Goal: Task Accomplishment & Management: Use online tool/utility

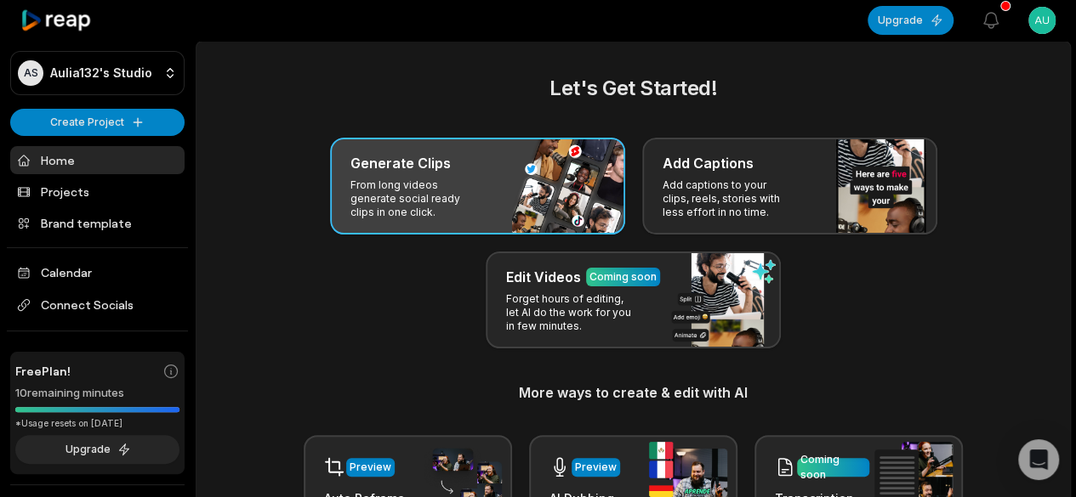
click at [457, 190] on p "From long videos generate social ready clips in one click." at bounding box center [416, 199] width 132 height 41
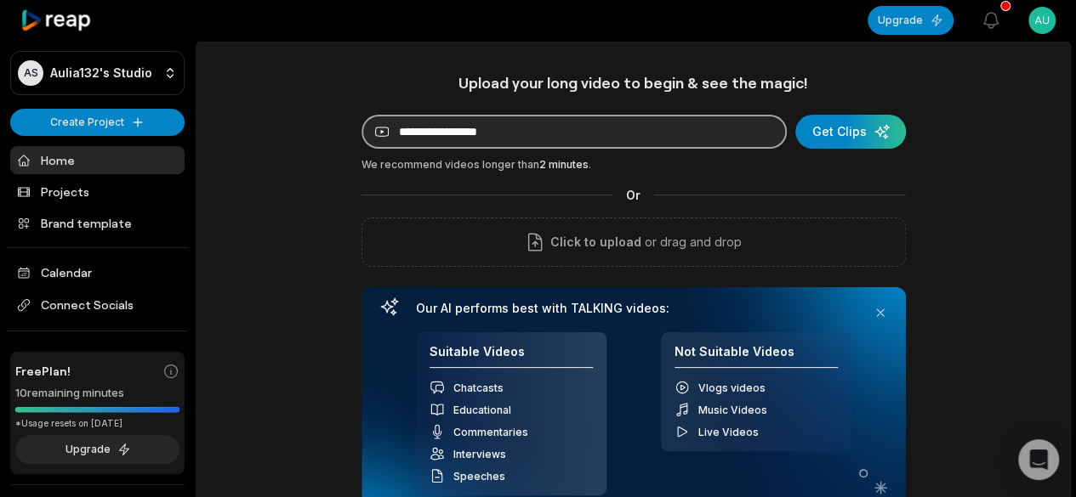
click at [564, 132] on input at bounding box center [573, 132] width 425 height 34
paste input "**********"
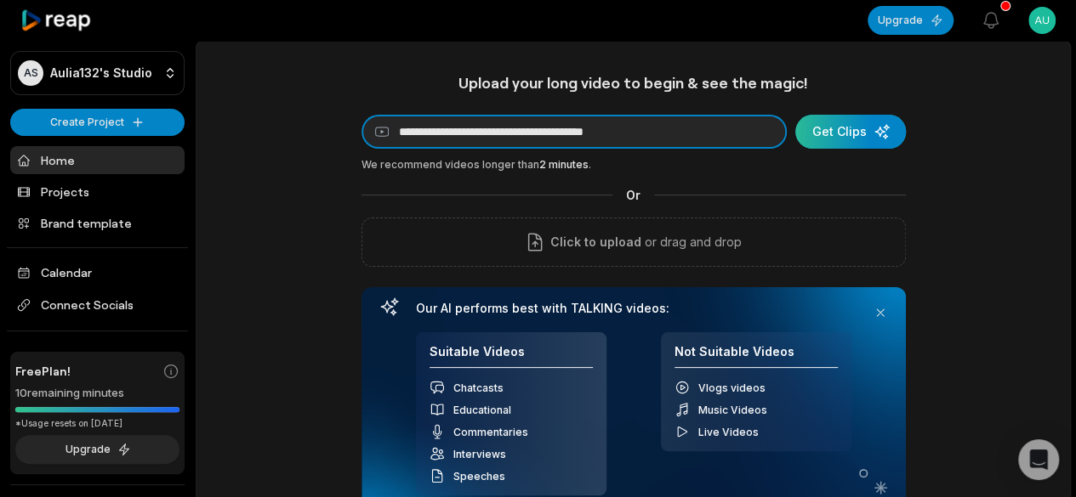
type input "**********"
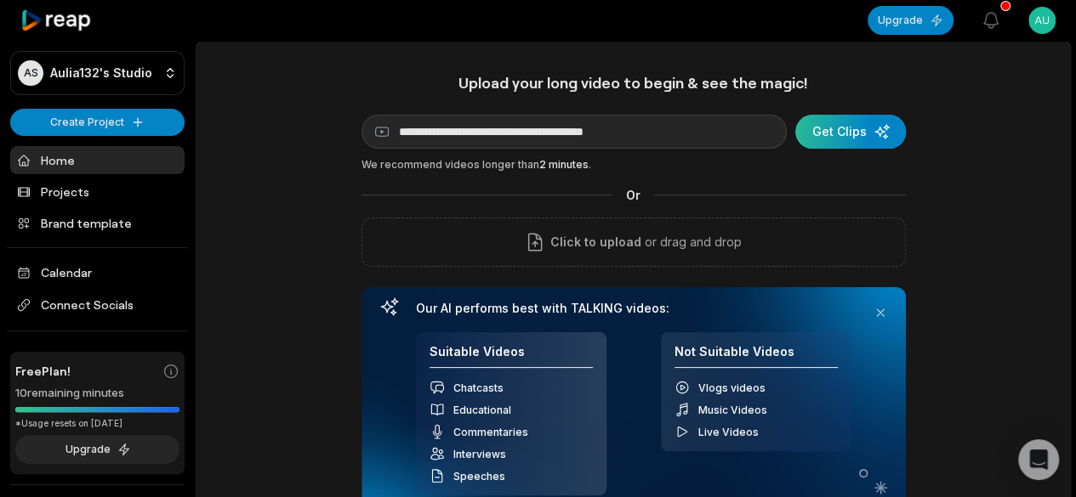
click at [861, 141] on div "submit" at bounding box center [850, 132] width 111 height 34
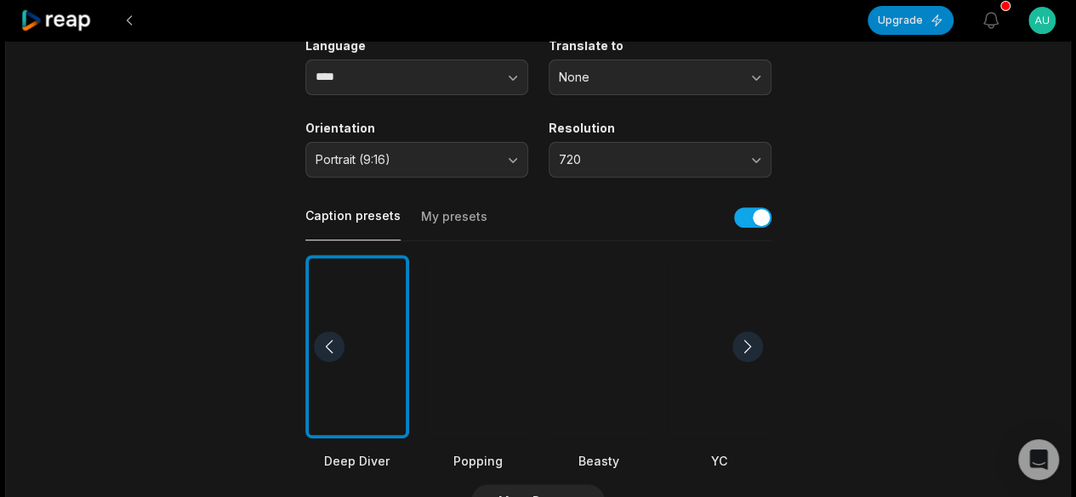
scroll to position [255, 0]
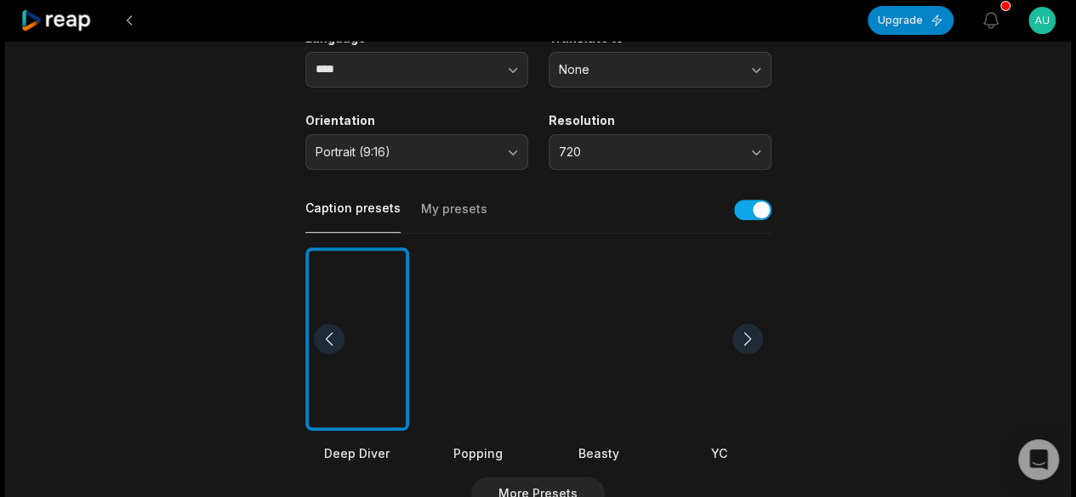
click at [589, 378] on div at bounding box center [599, 339] width 104 height 185
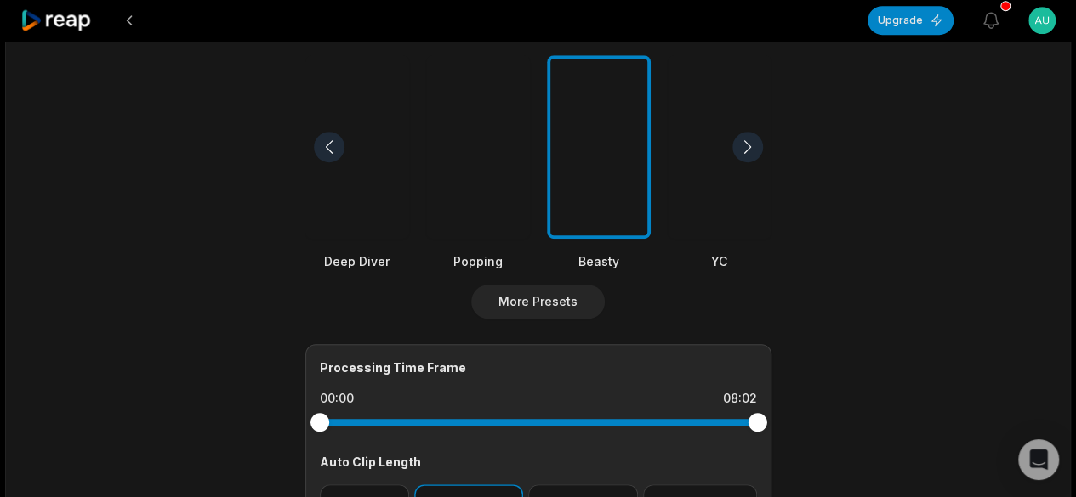
scroll to position [595, 0]
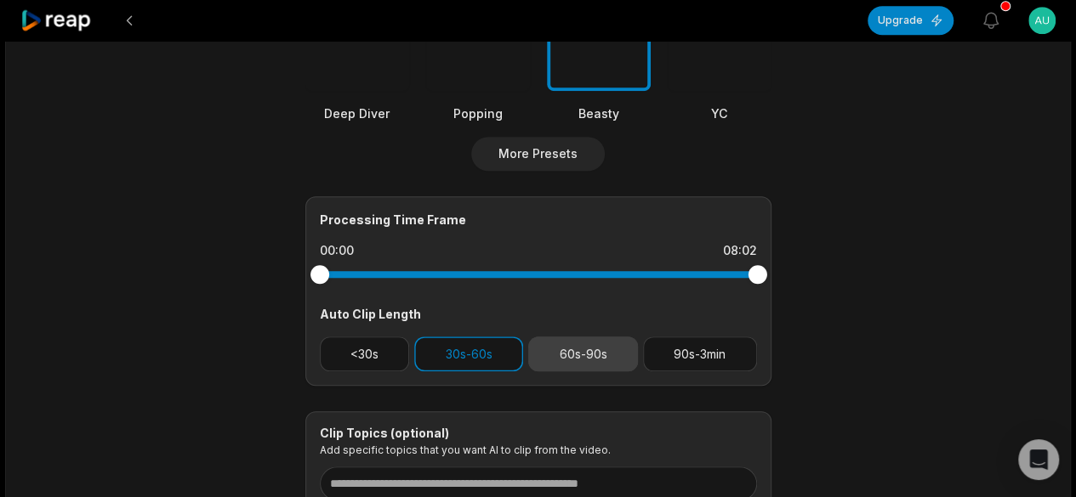
click at [580, 355] on button "60s-90s" at bounding box center [583, 354] width 110 height 35
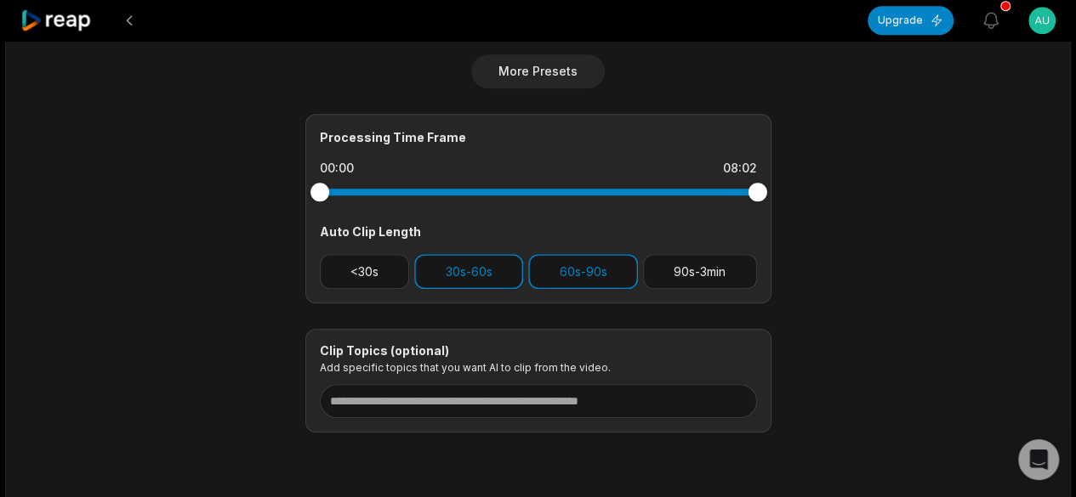
scroll to position [680, 0]
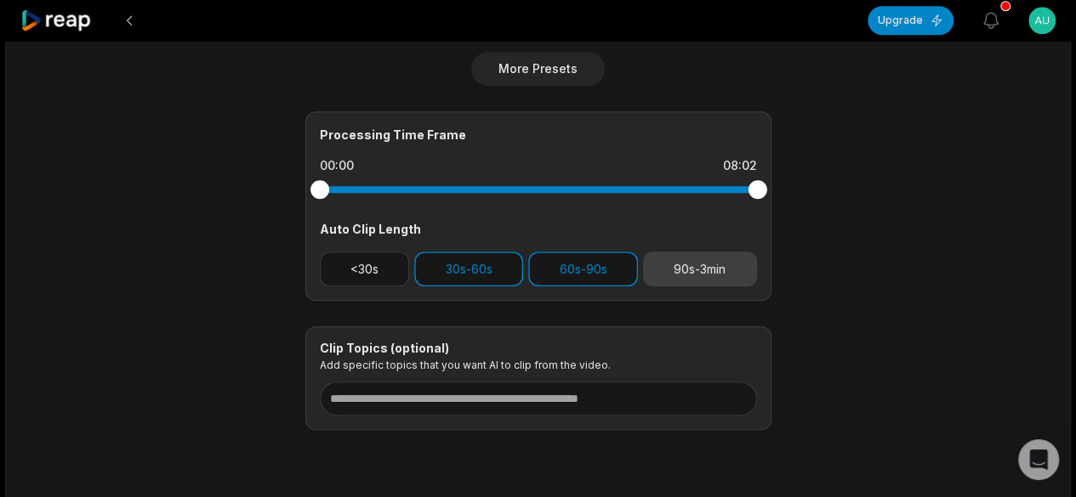
click at [707, 266] on button "90s-3min" at bounding box center [700, 269] width 114 height 35
click at [478, 266] on button "30s-60s" at bounding box center [468, 269] width 109 height 35
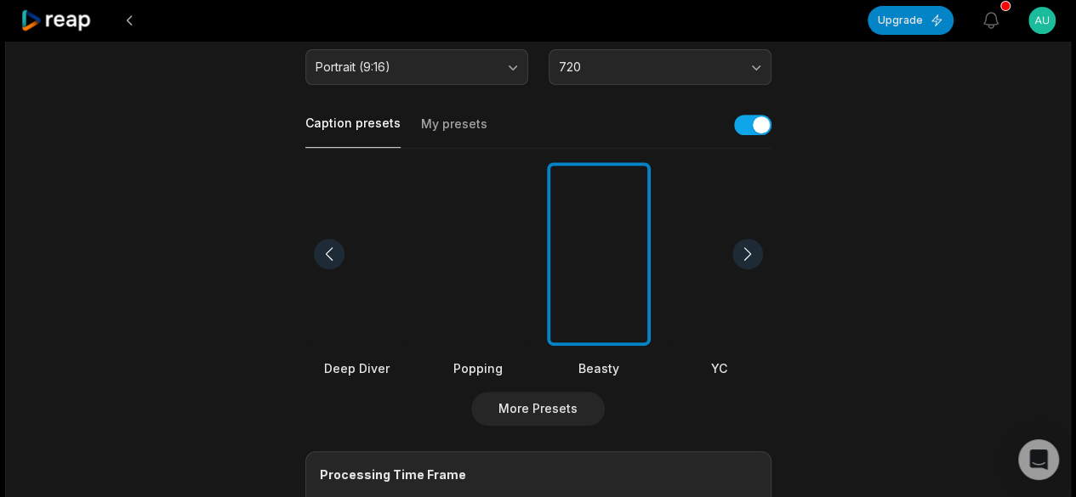
scroll to position [0, 0]
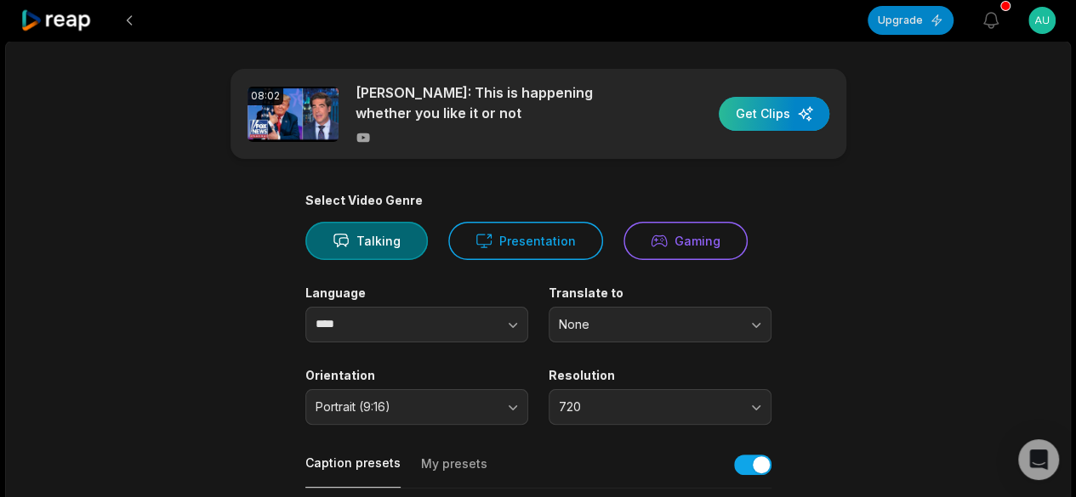
click at [757, 120] on div "button" at bounding box center [773, 114] width 111 height 34
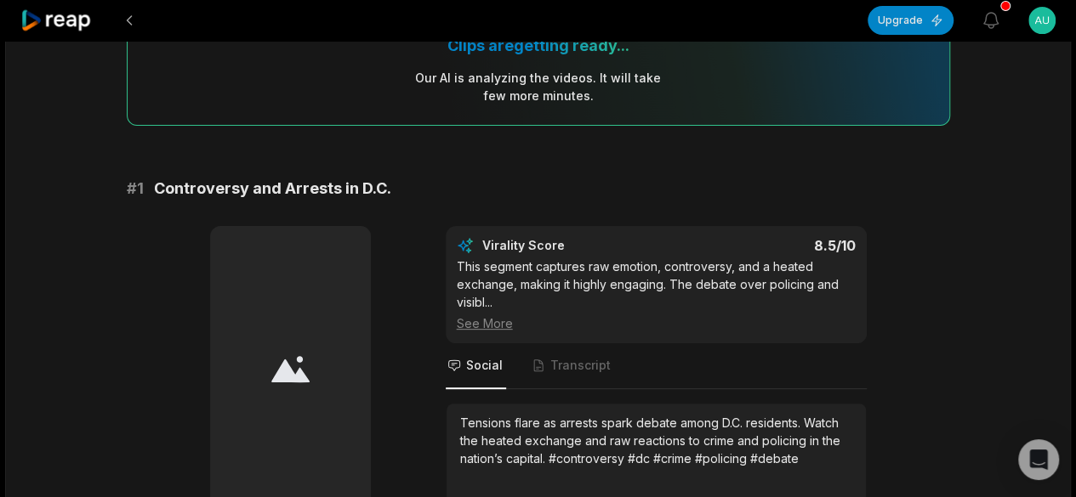
scroll to position [340, 0]
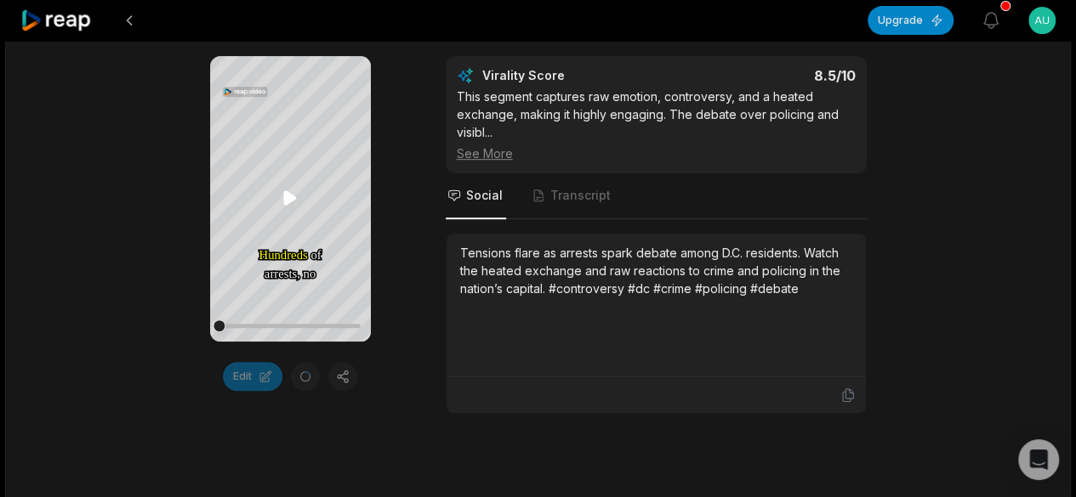
click at [293, 196] on icon at bounding box center [290, 198] width 20 height 20
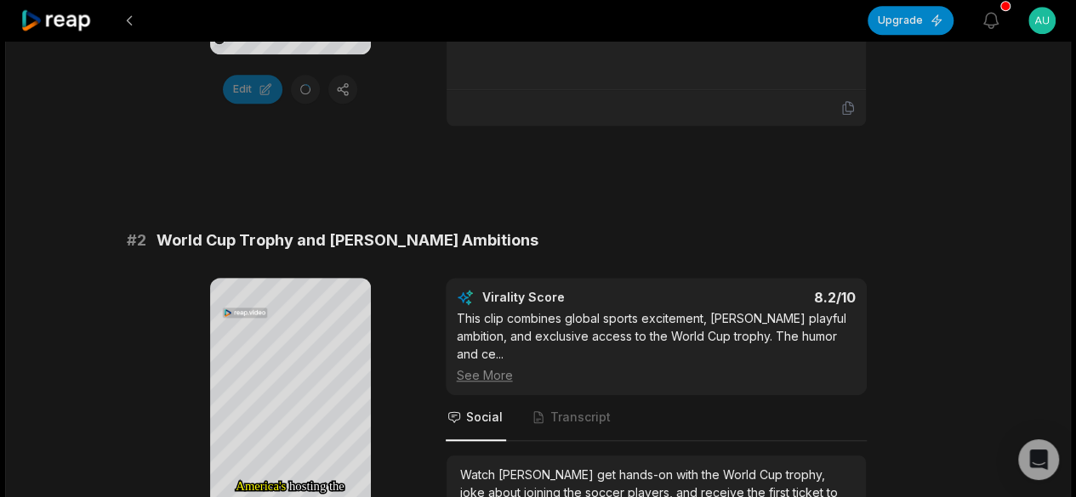
scroll to position [765, 0]
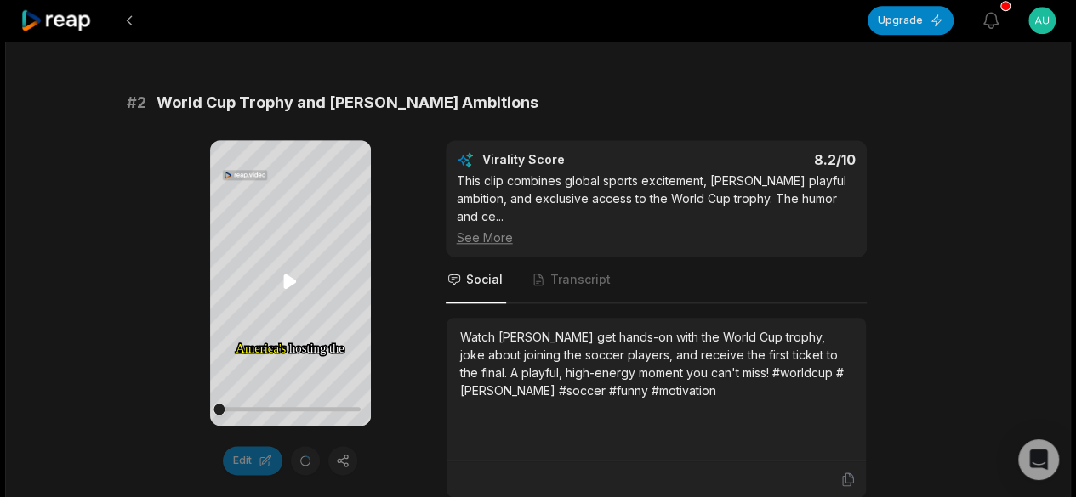
click at [292, 280] on icon at bounding box center [289, 281] width 13 height 14
click at [288, 276] on icon at bounding box center [290, 281] width 20 height 20
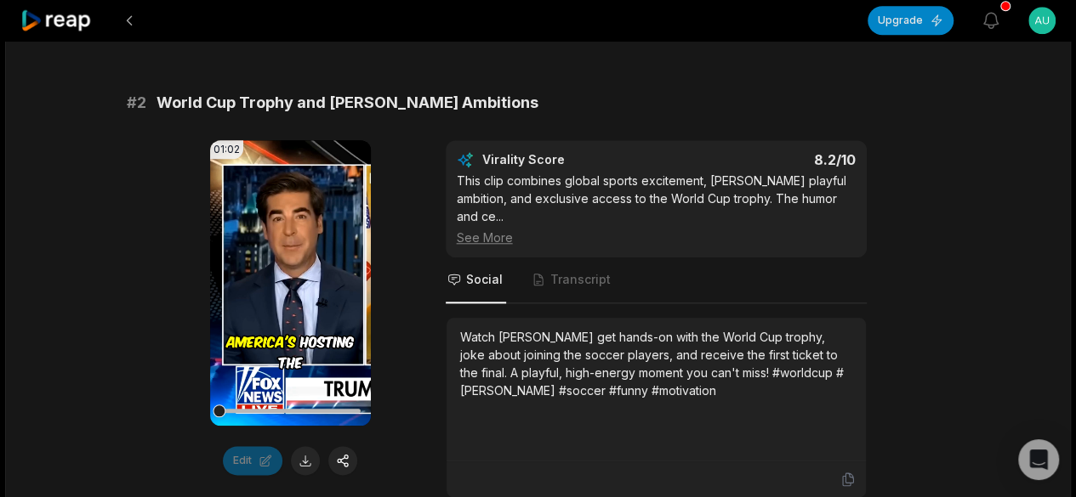
click at [297, 464] on button at bounding box center [305, 460] width 29 height 29
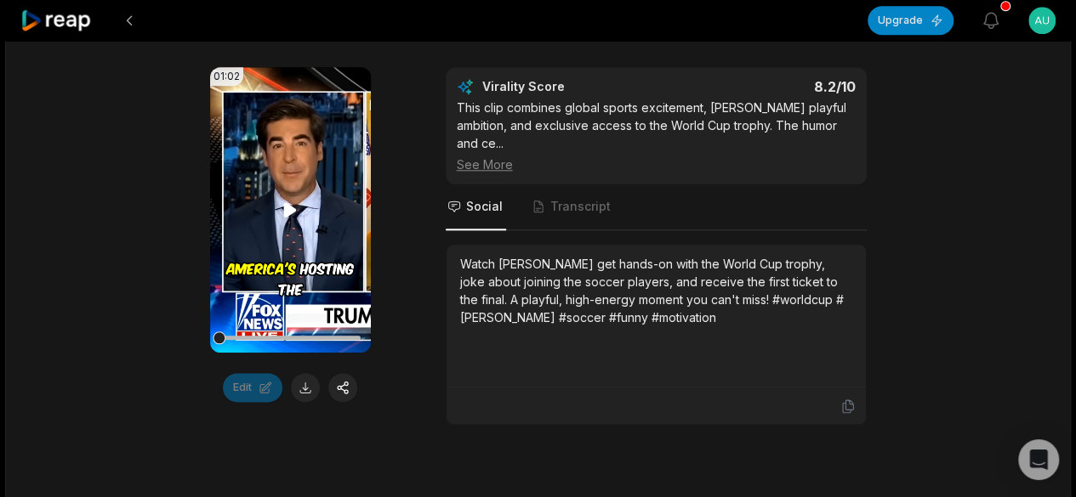
scroll to position [850, 0]
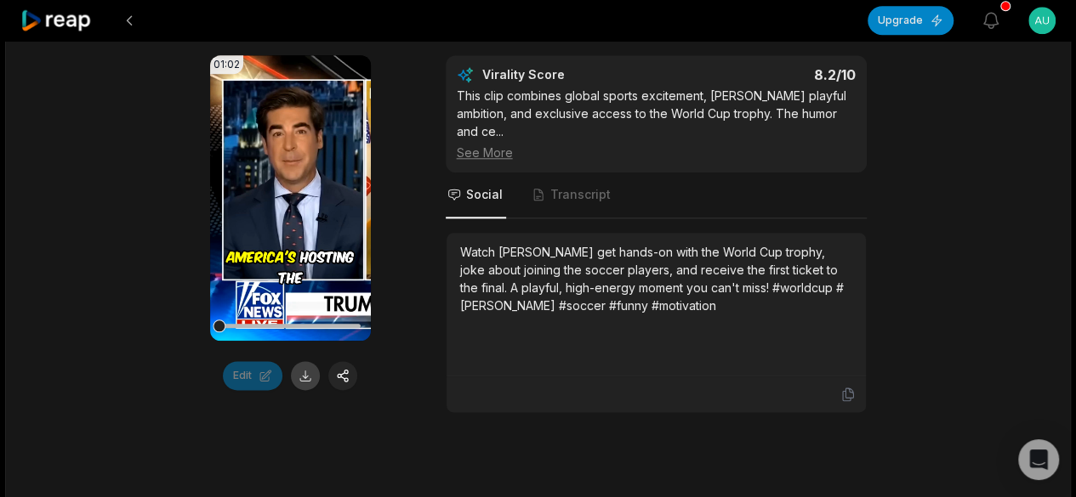
click at [306, 372] on button at bounding box center [305, 375] width 29 height 29
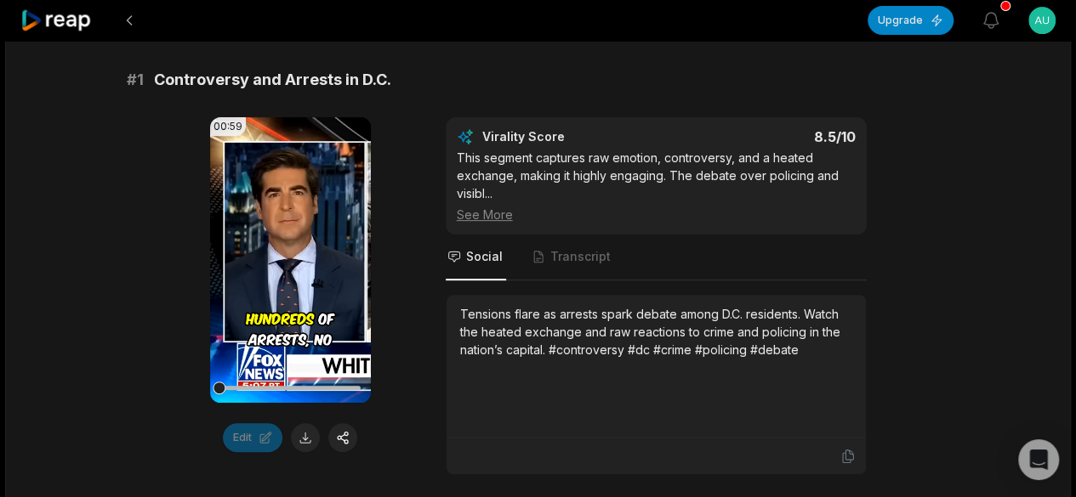
scroll to position [170, 0]
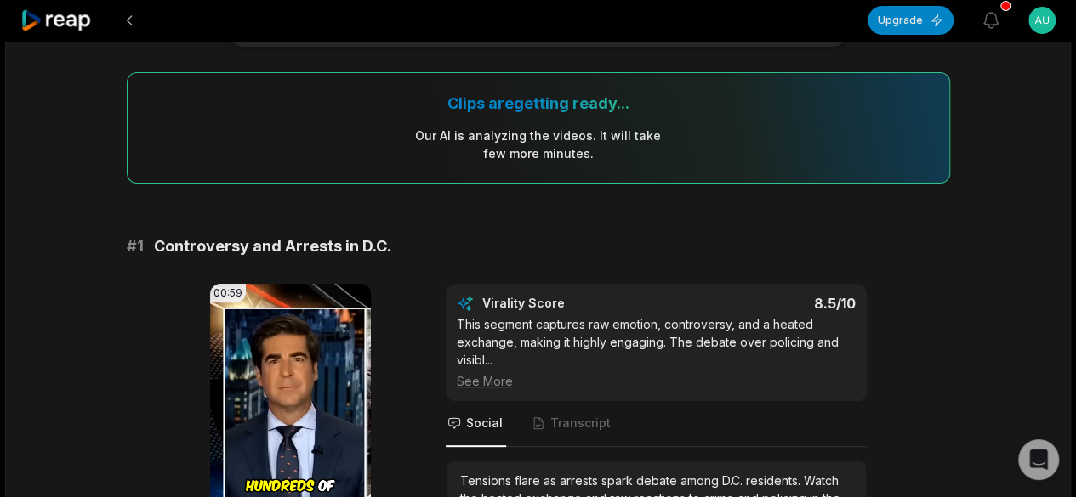
scroll to position [255, 0]
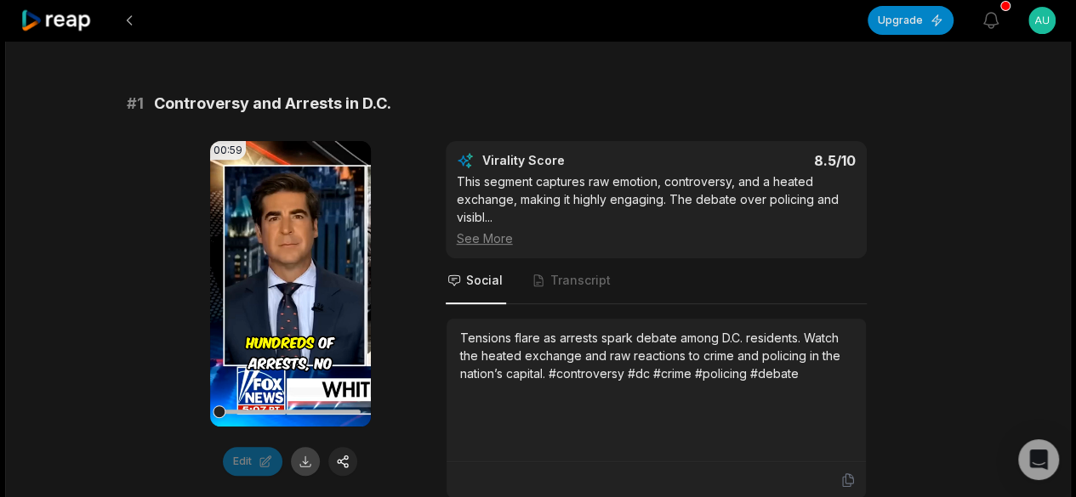
click at [304, 462] on button at bounding box center [305, 461] width 29 height 29
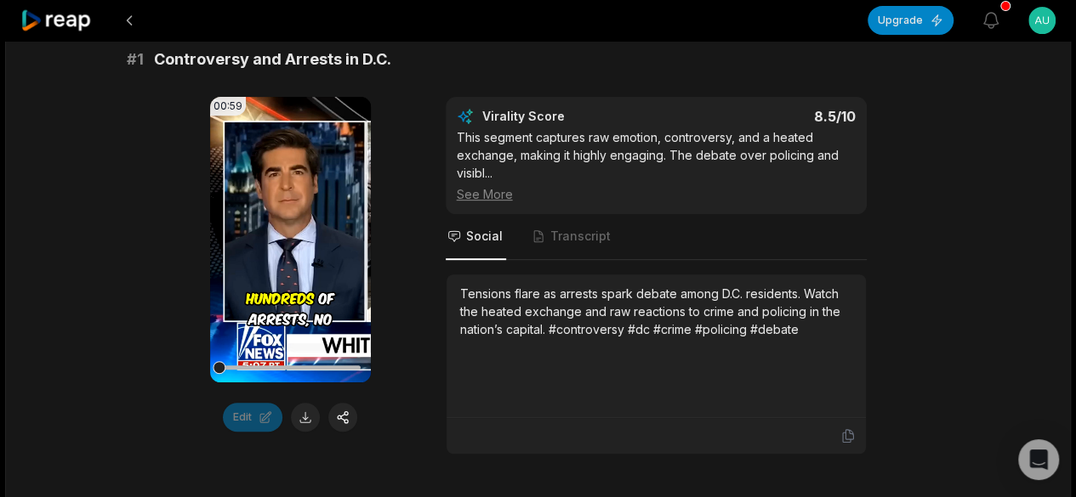
scroll to position [340, 0]
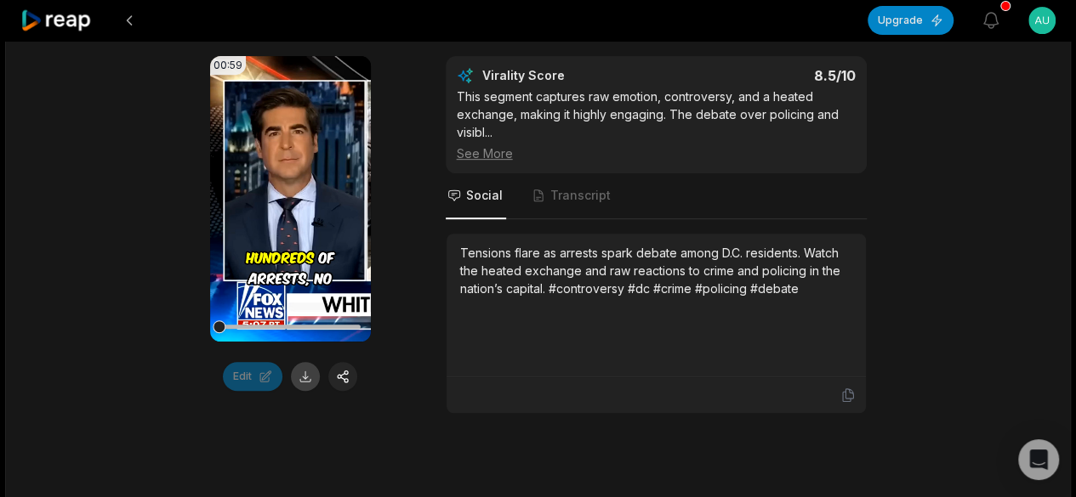
click at [309, 377] on button at bounding box center [305, 376] width 29 height 29
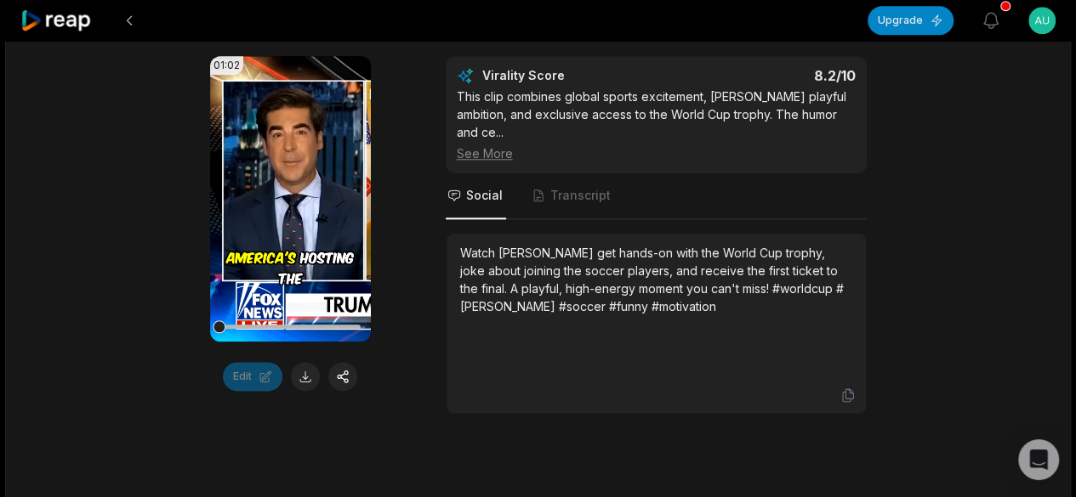
scroll to position [850, 0]
click at [315, 372] on button at bounding box center [305, 375] width 29 height 29
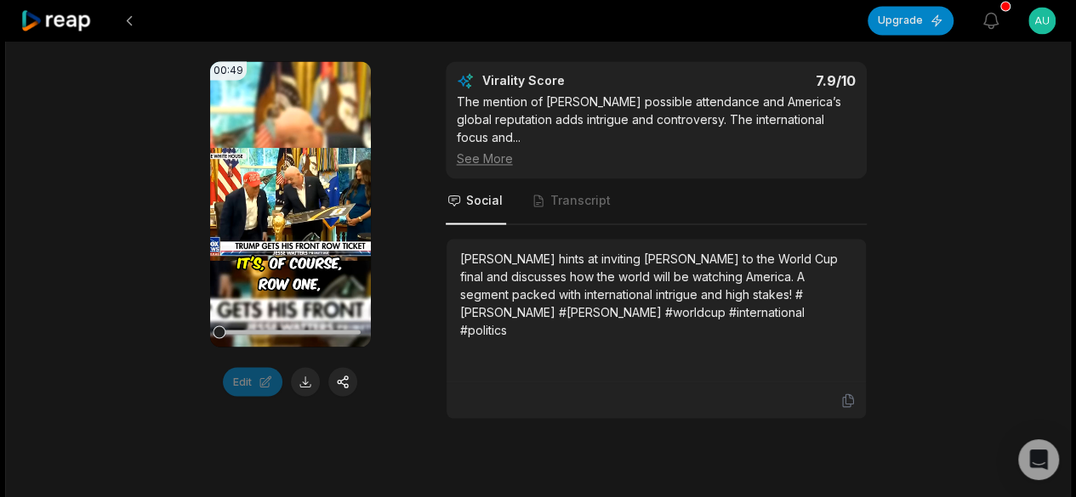
scroll to position [1360, 0]
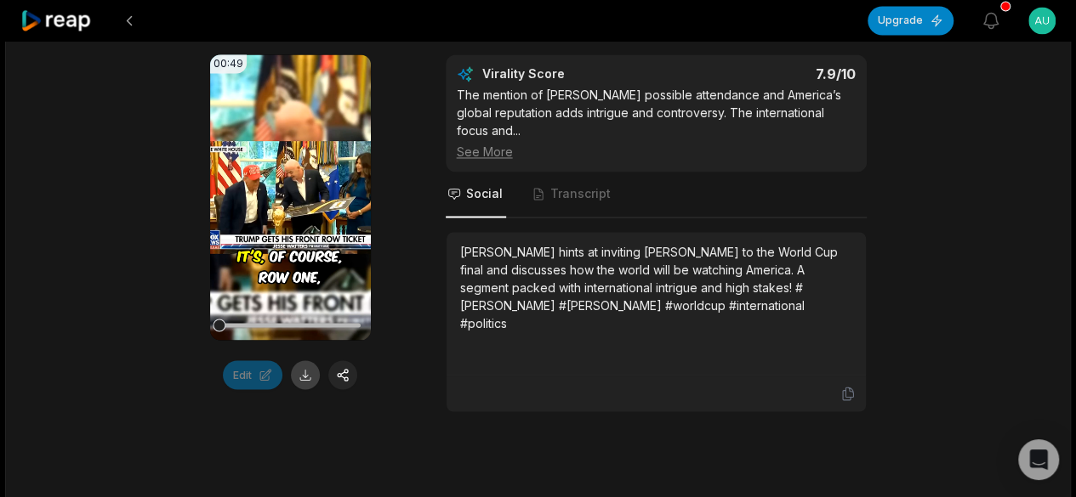
click at [306, 361] on button at bounding box center [305, 375] width 29 height 29
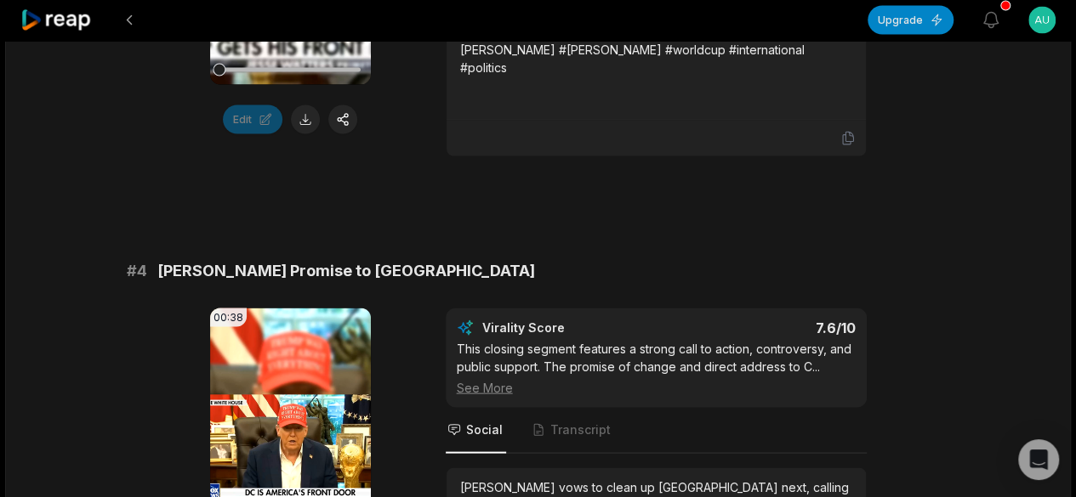
scroll to position [1786, 0]
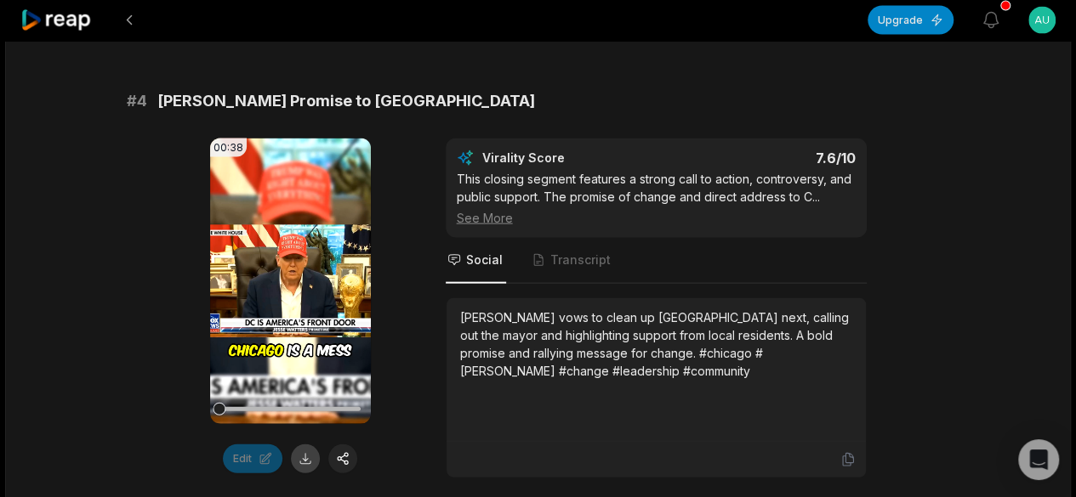
click at [309, 445] on button at bounding box center [305, 459] width 29 height 29
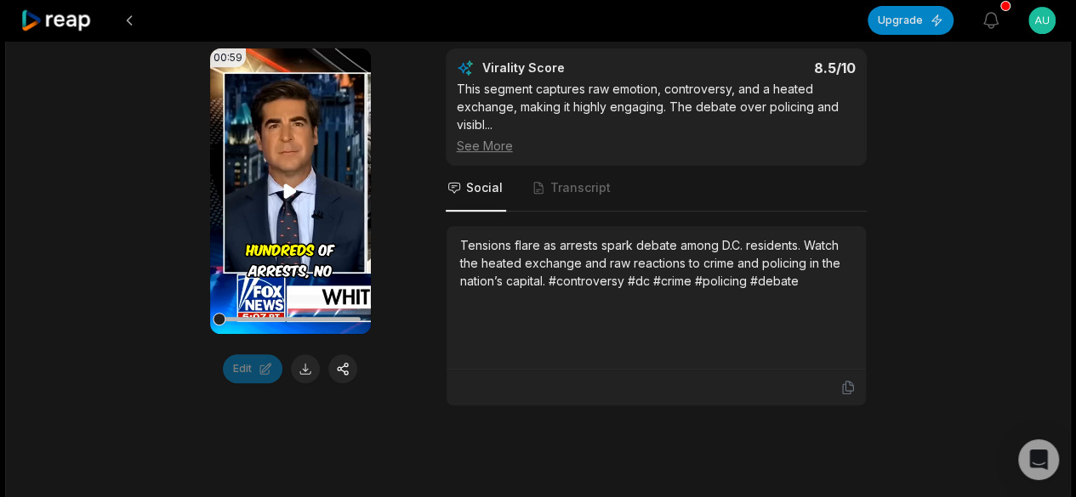
scroll to position [340, 0]
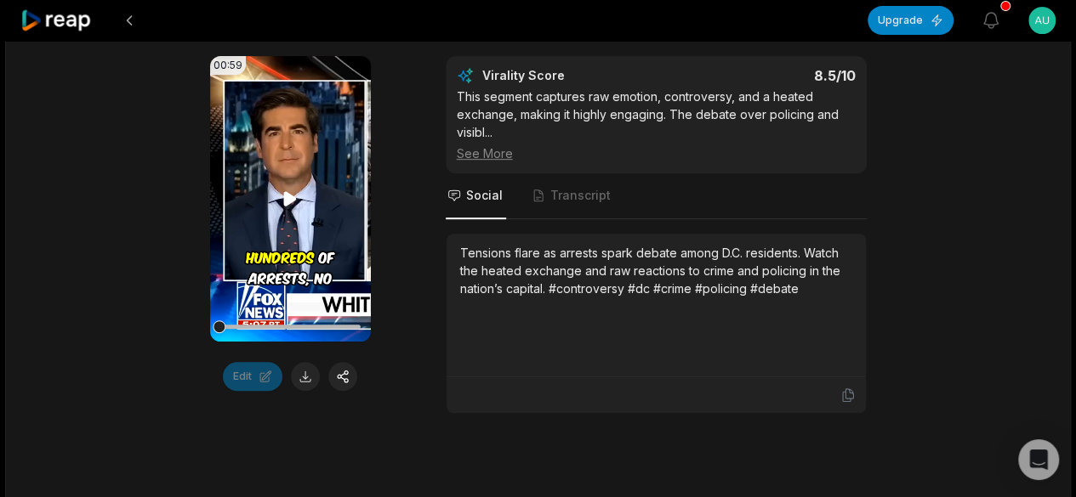
click at [290, 194] on icon at bounding box center [290, 199] width 13 height 14
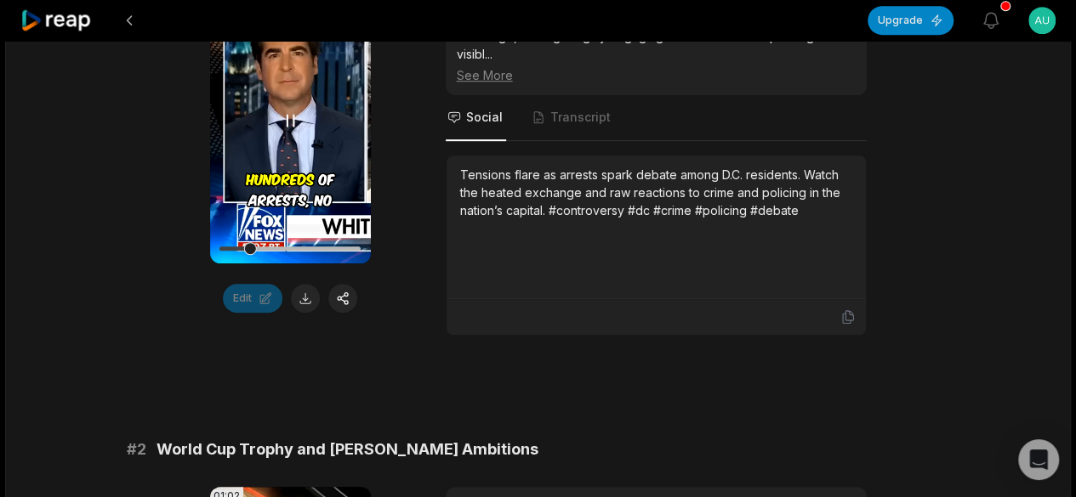
scroll to position [425, 0]
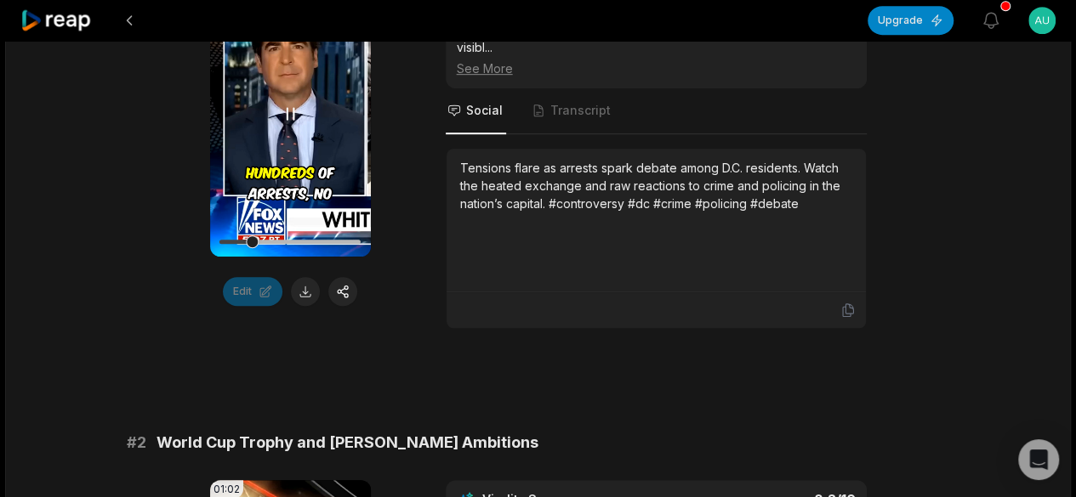
click at [292, 183] on video "Your browser does not support mp4 format." at bounding box center [290, 114] width 161 height 286
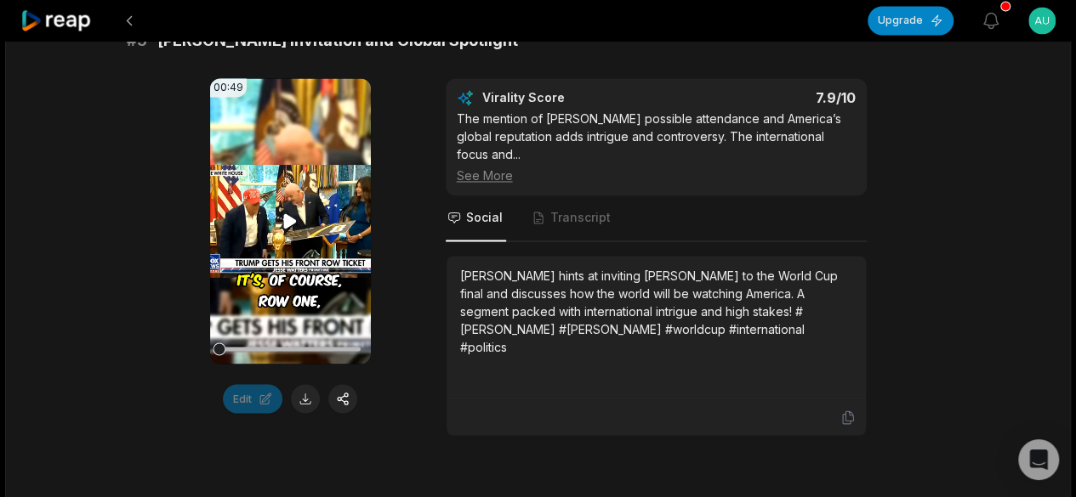
scroll to position [1360, 0]
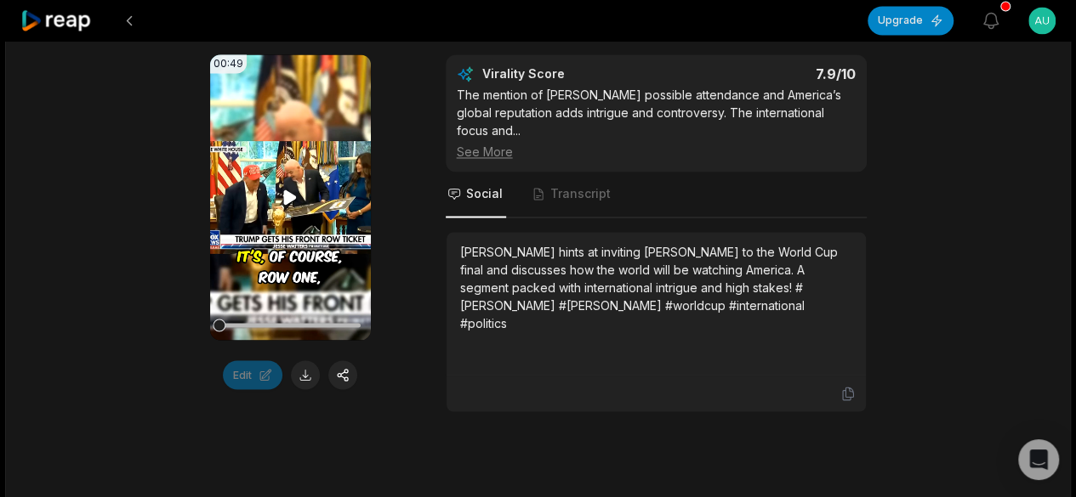
click at [289, 190] on icon at bounding box center [290, 197] width 13 height 14
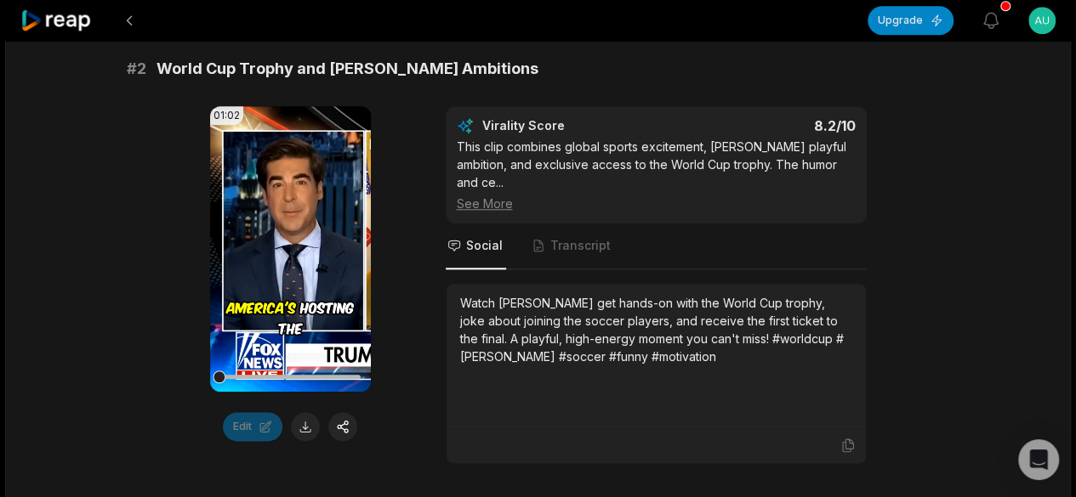
scroll to position [1105, 0]
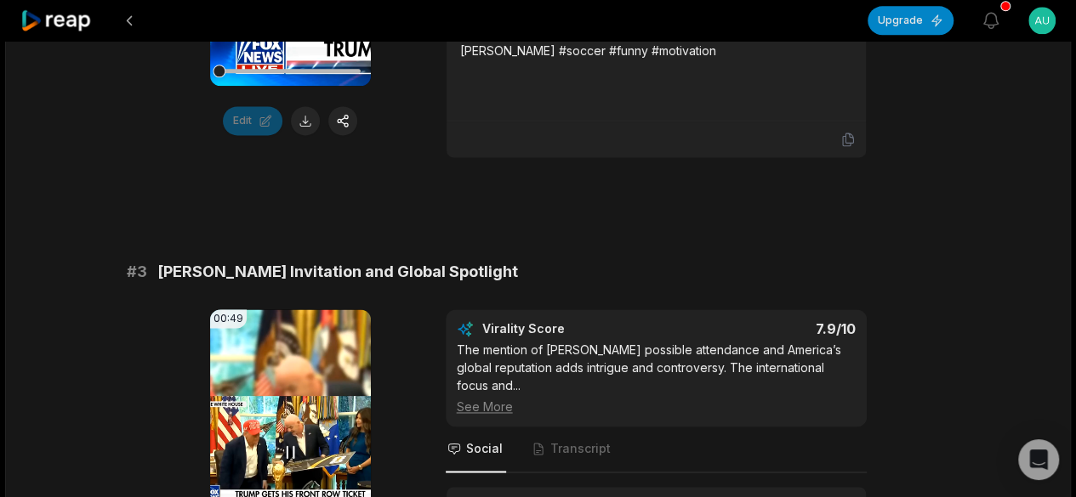
click at [289, 402] on video "Your browser does not support mp4 format." at bounding box center [290, 452] width 161 height 286
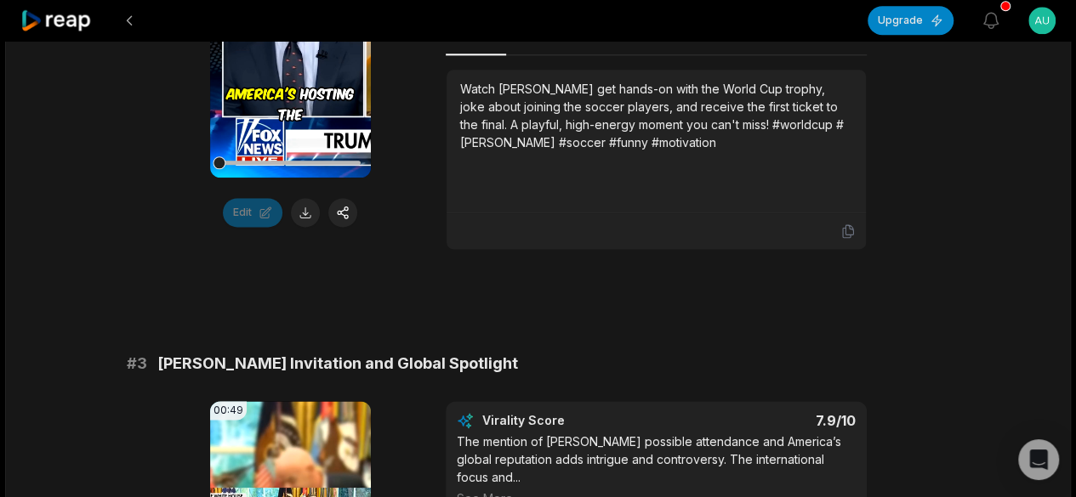
scroll to position [935, 0]
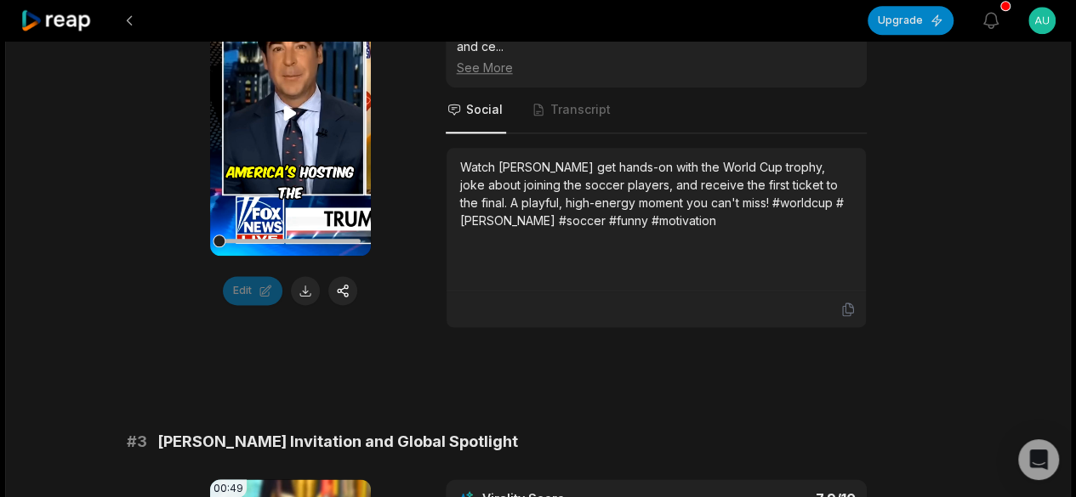
click at [271, 162] on video "Your browser does not support mp4 format." at bounding box center [290, 113] width 161 height 286
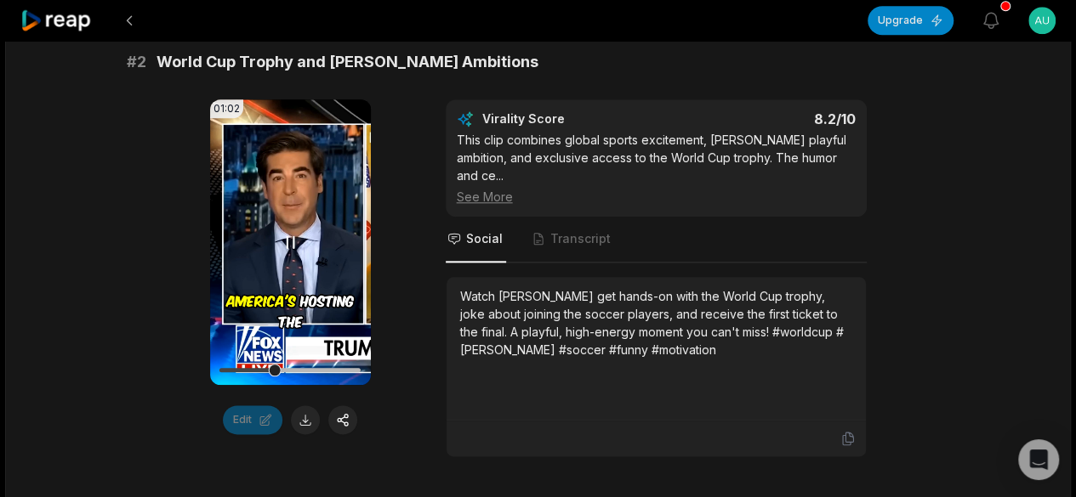
scroll to position [765, 0]
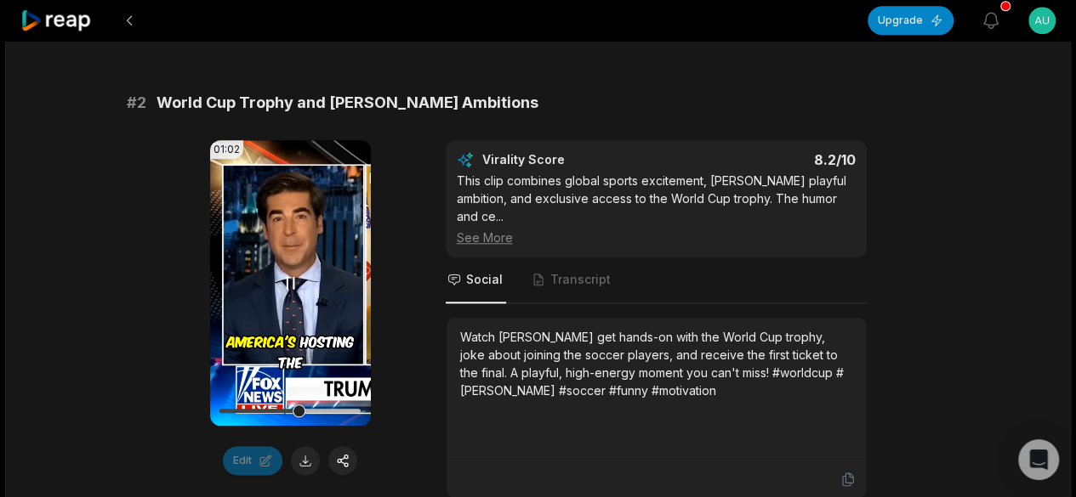
click at [294, 234] on video "Your browser does not support mp4 format." at bounding box center [290, 283] width 161 height 286
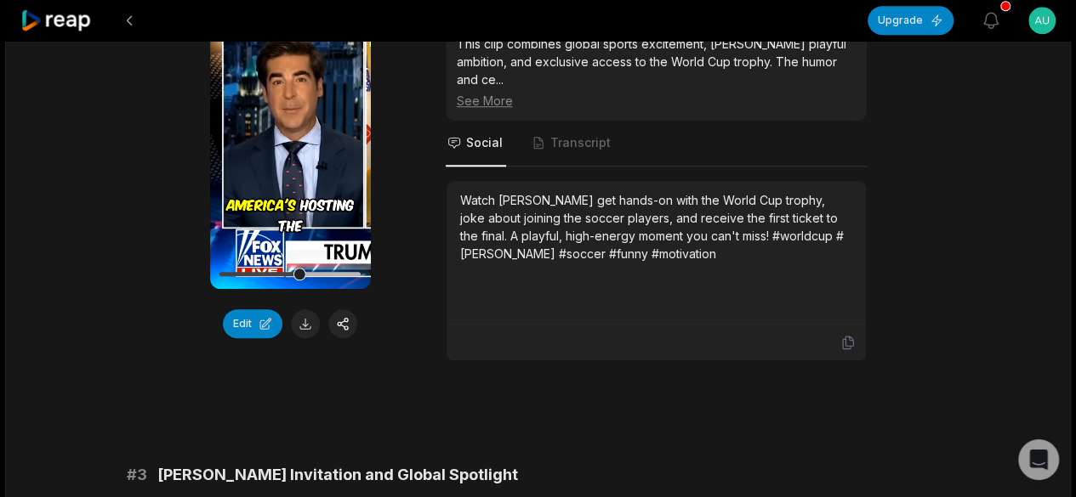
scroll to position [628, 0]
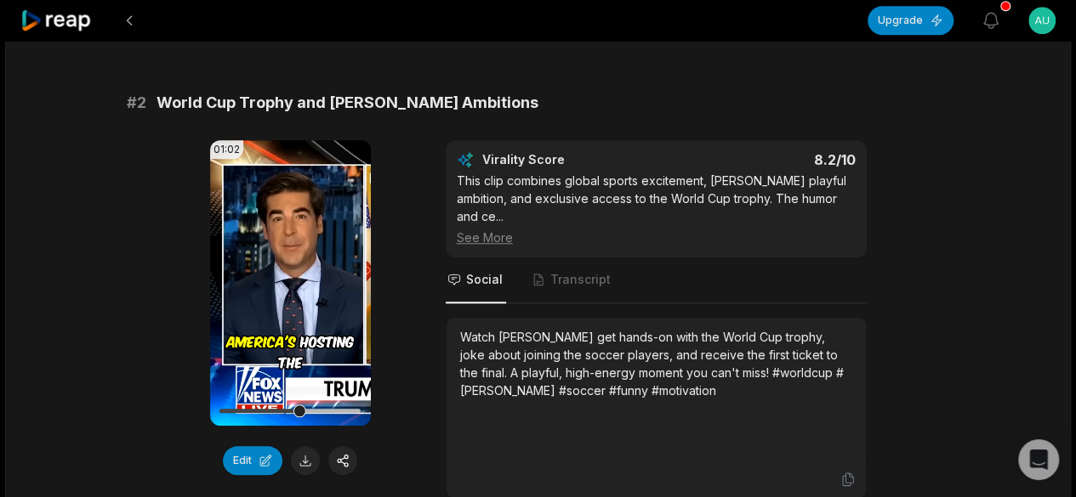
scroll to position [628, 0]
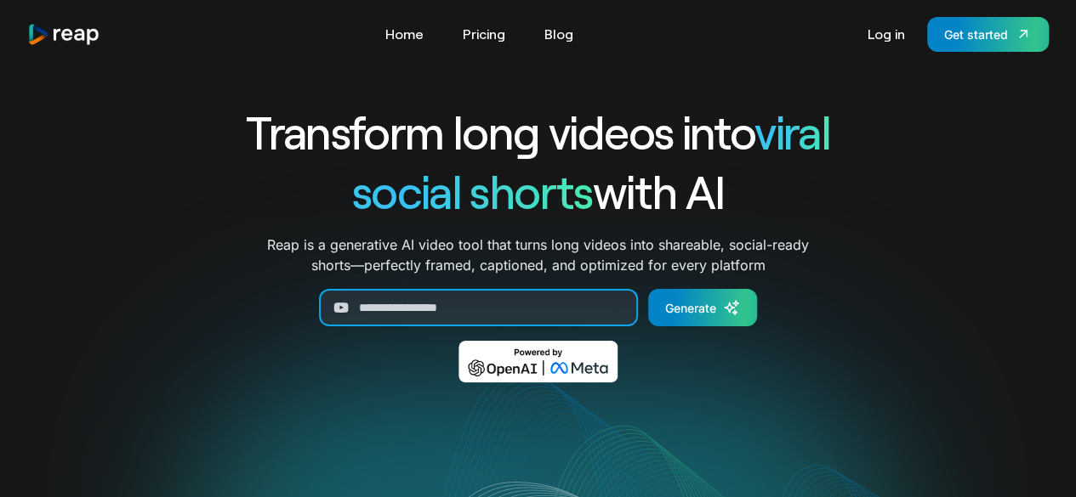
click at [474, 310] on input "Generate Form" at bounding box center [478, 307] width 319 height 37
paste input "**********"
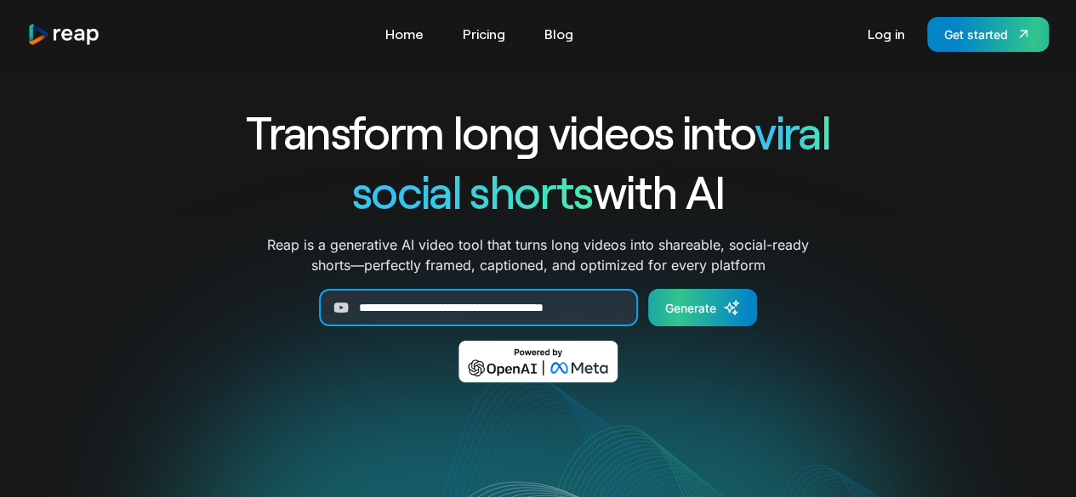
type input "**********"
click at [740, 309] on icon "Generate Form" at bounding box center [731, 307] width 17 height 17
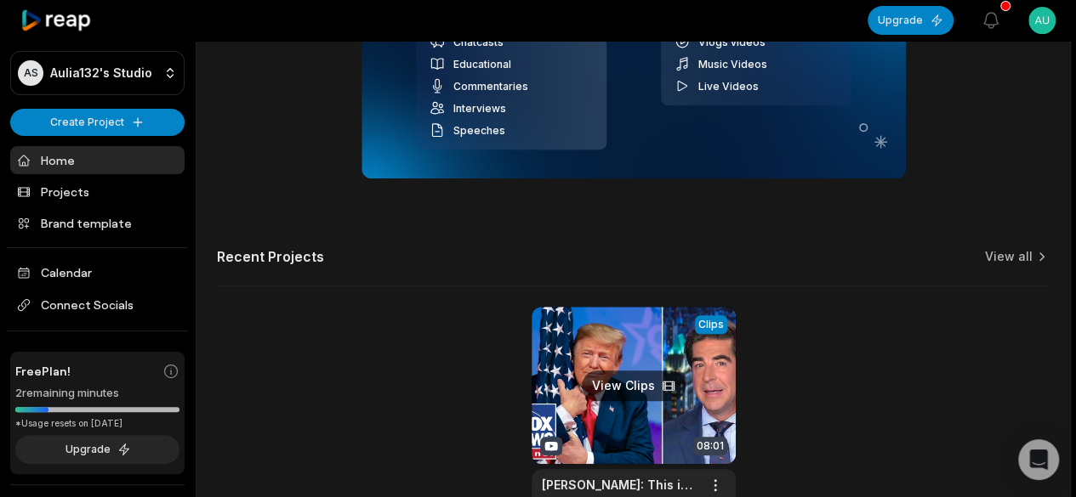
scroll to position [465, 0]
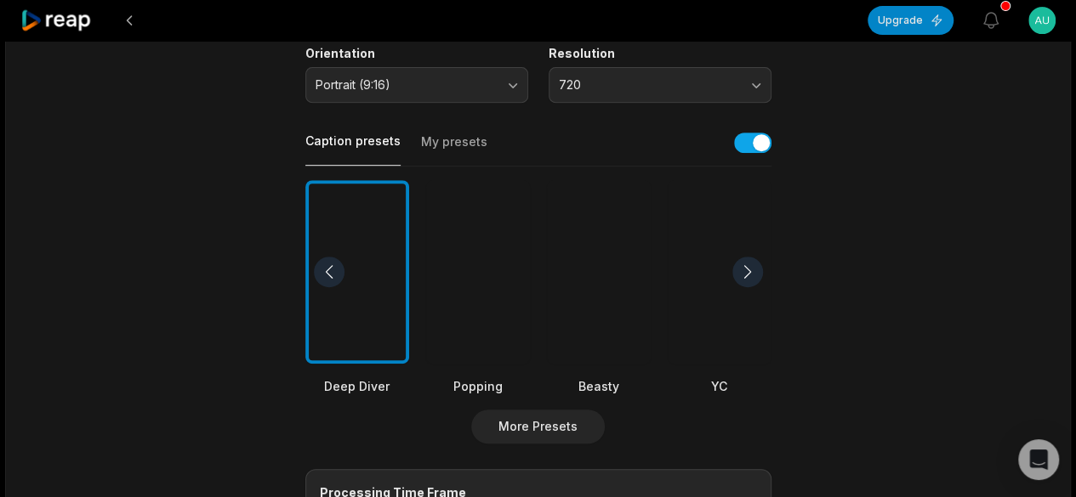
scroll to position [425, 0]
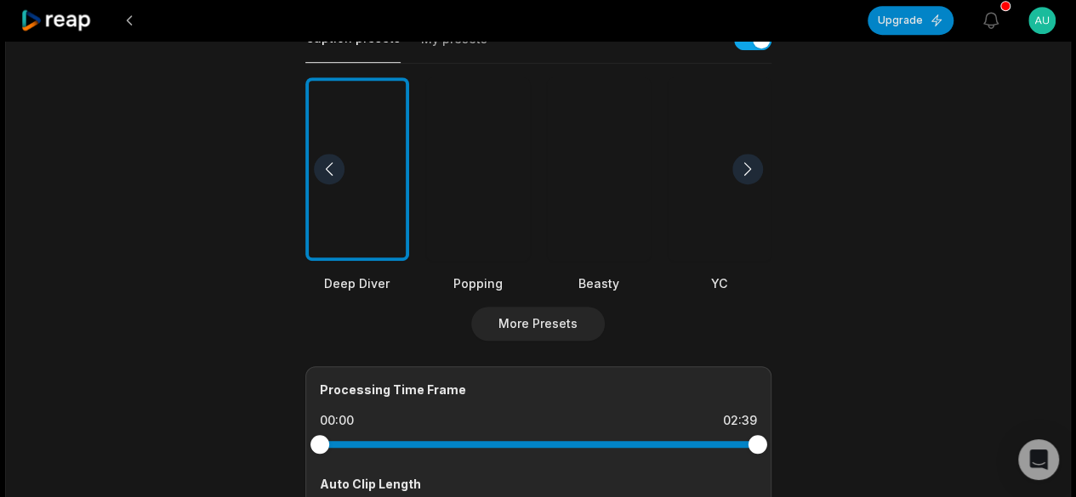
click at [598, 201] on div at bounding box center [599, 169] width 104 height 185
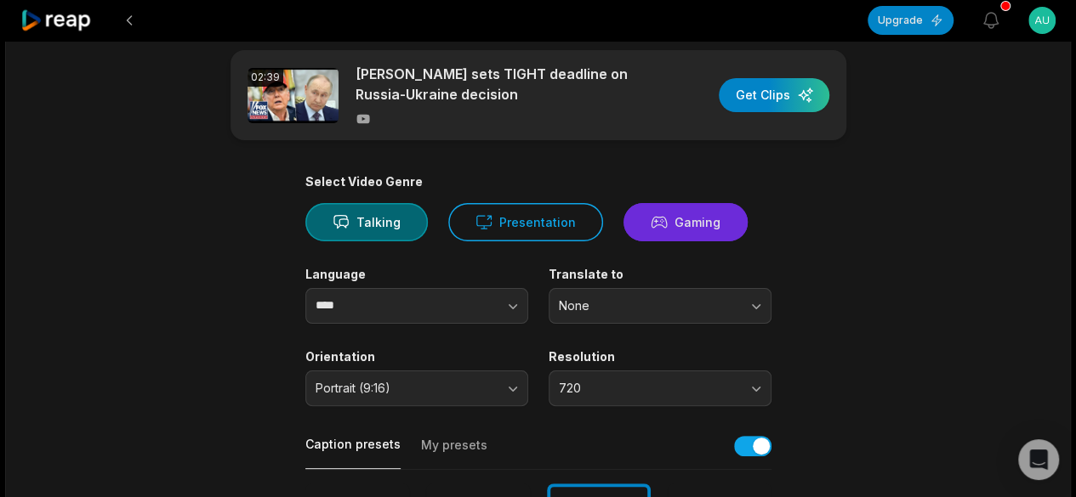
scroll to position [0, 0]
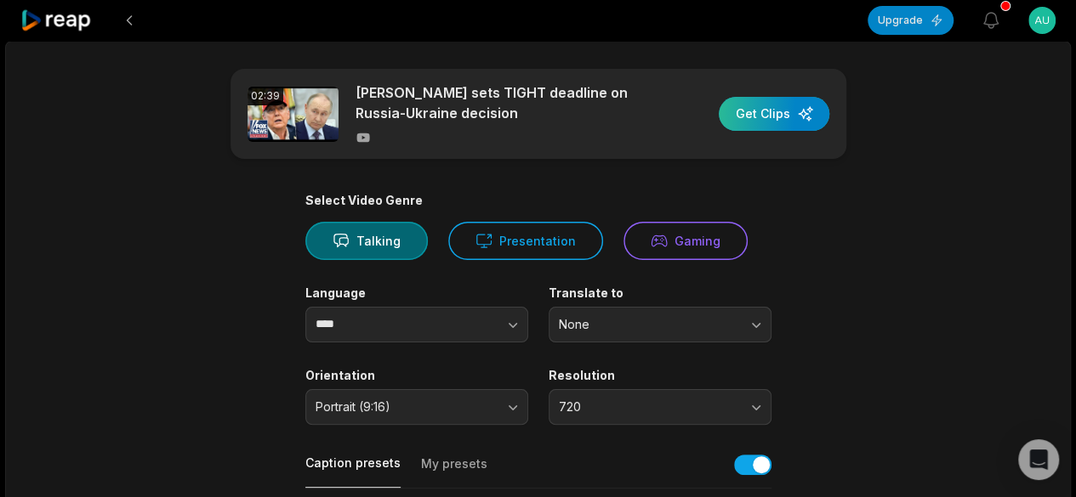
click at [794, 121] on div "button" at bounding box center [773, 114] width 111 height 34
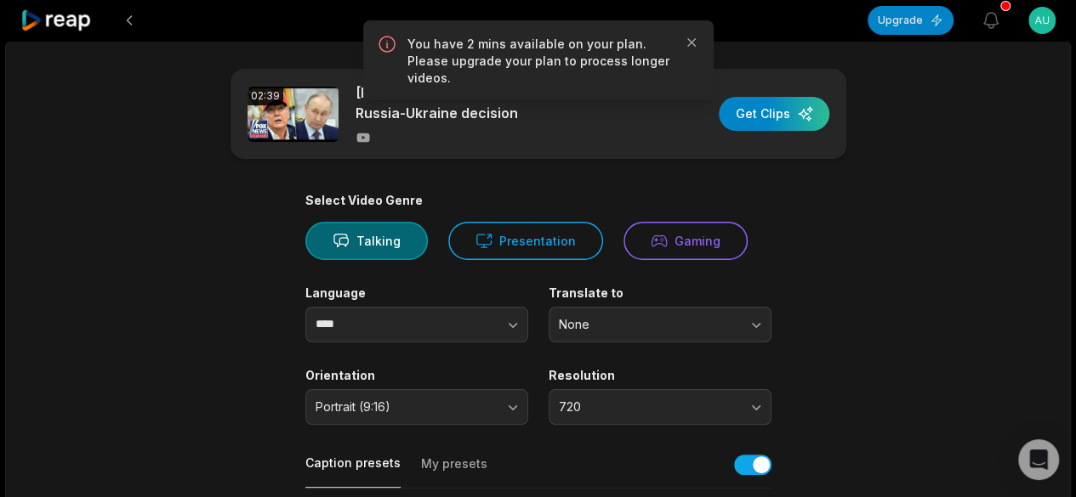
click at [1054, 30] on html "Upgrade View notifications Open user menu 02:39 Trump sets TIGHT deadline on Ru…" at bounding box center [538, 248] width 1076 height 497
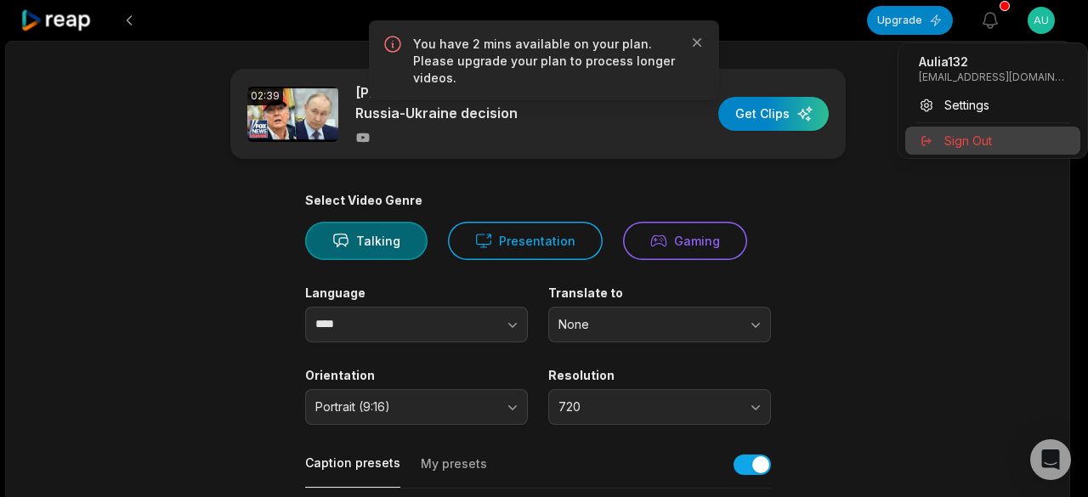
click at [951, 138] on span "Sign Out" at bounding box center [969, 141] width 48 height 18
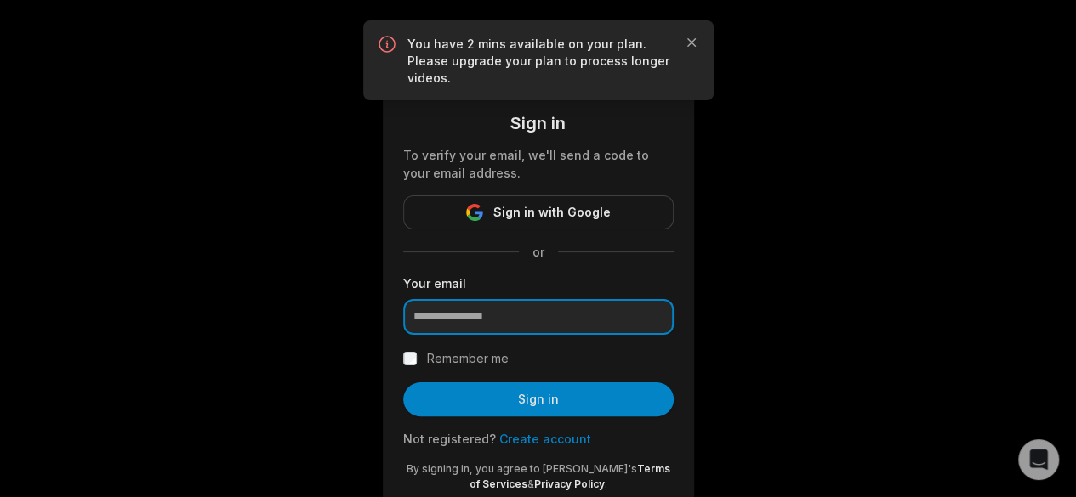
click at [551, 322] on input "email" at bounding box center [538, 317] width 270 height 36
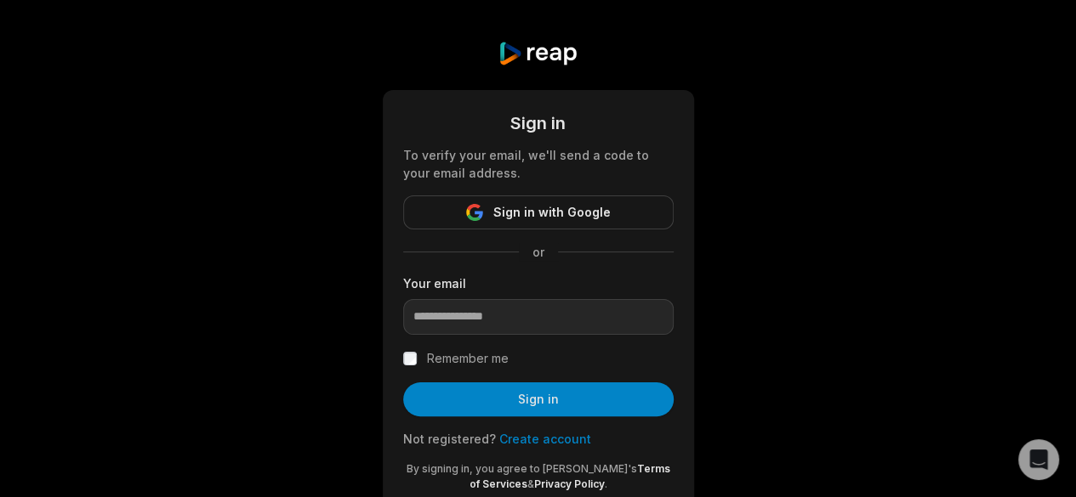
click at [563, 441] on link "Create account" at bounding box center [545, 439] width 92 height 14
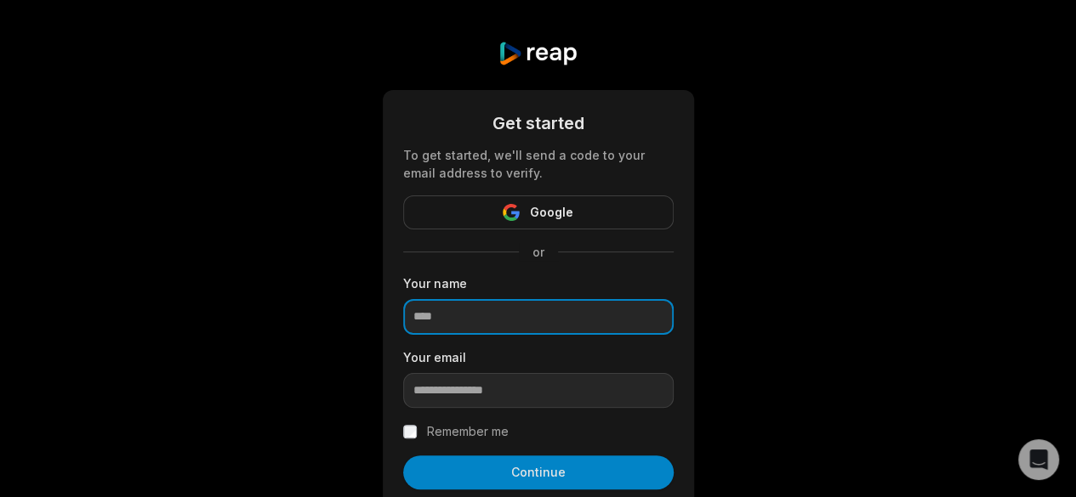
click at [512, 325] on input at bounding box center [538, 317] width 270 height 36
type input "********"
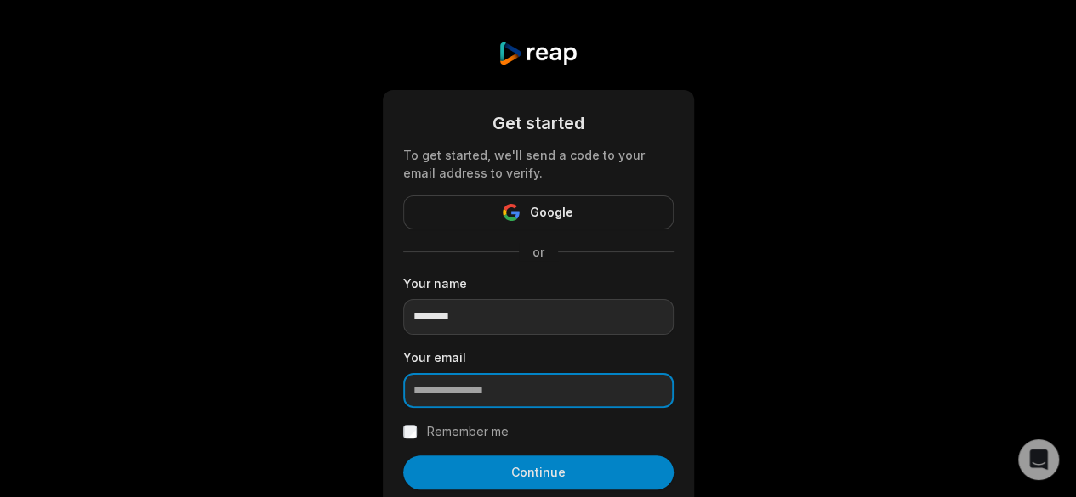
click at [563, 400] on input "email" at bounding box center [538, 391] width 270 height 36
paste input "********"
type input "**********"
click at [473, 429] on label "Remember me" at bounding box center [468, 432] width 82 height 20
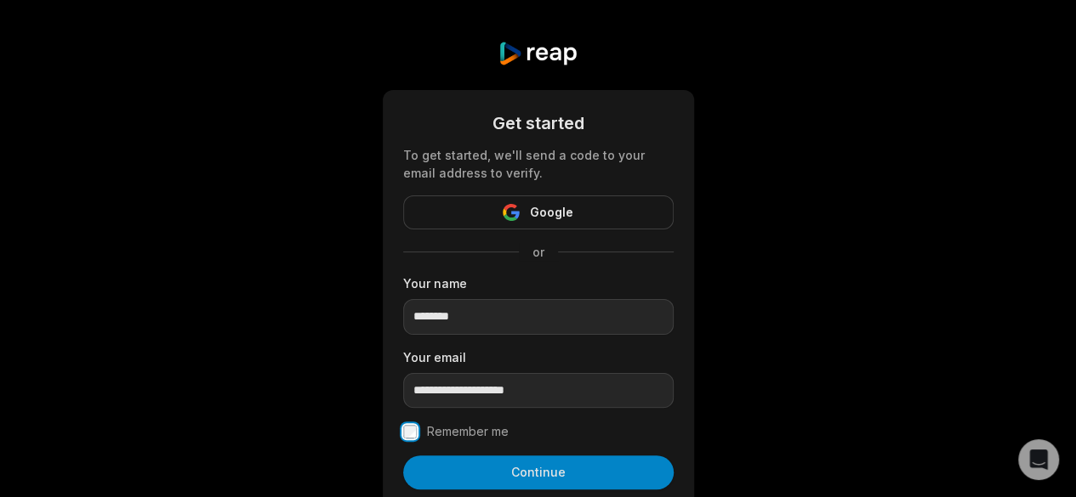
scroll to position [85, 0]
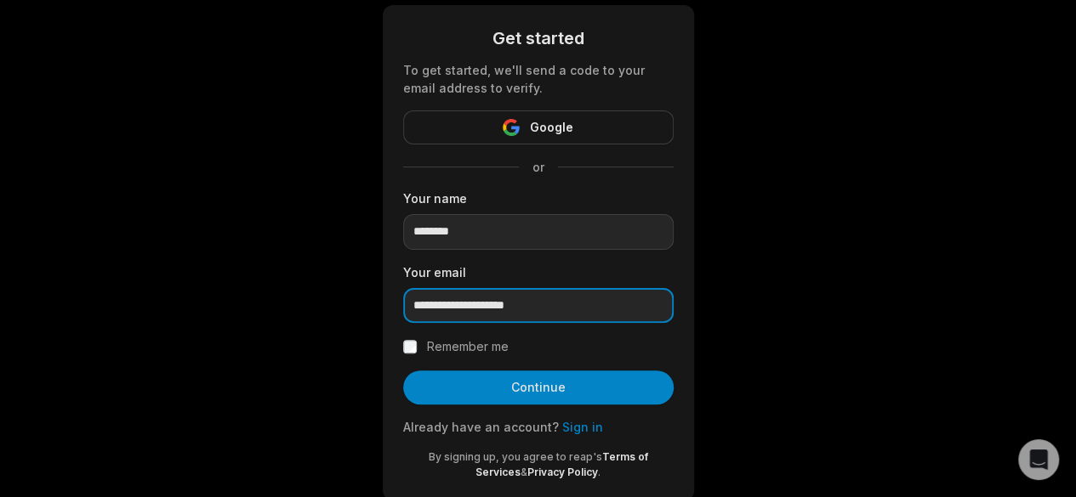
drag, startPoint x: 598, startPoint y: 302, endPoint x: 19, endPoint y: 270, distance: 579.9
click at [0, 290] on div "**********" at bounding box center [538, 228] width 1076 height 627
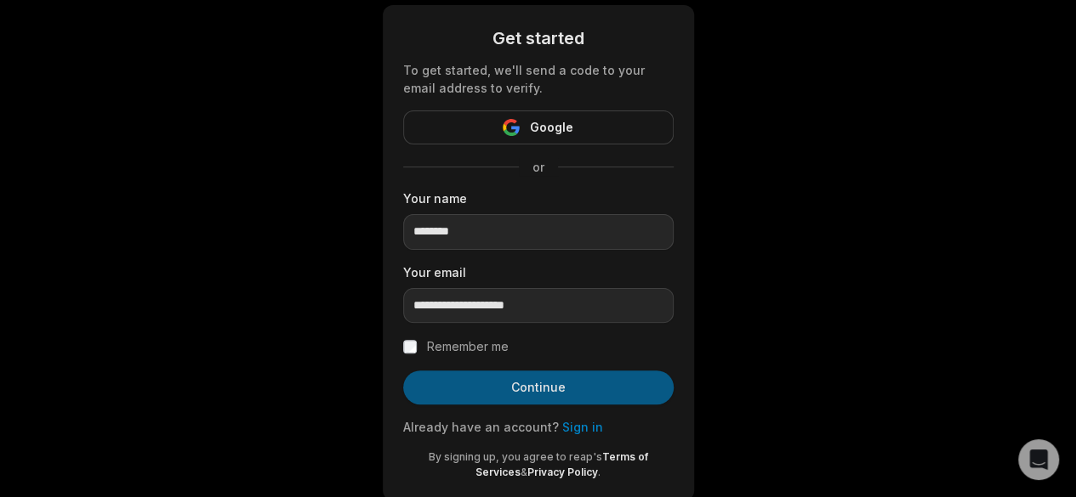
click at [522, 381] on button "Continue" at bounding box center [538, 388] width 270 height 34
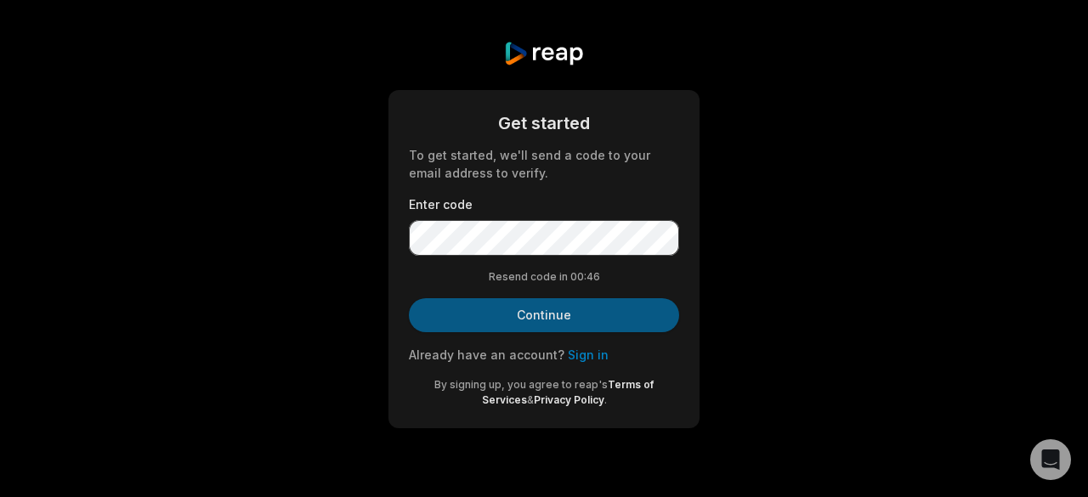
click at [525, 308] on button "Continue" at bounding box center [544, 315] width 270 height 34
